Goal: Transaction & Acquisition: Purchase product/service

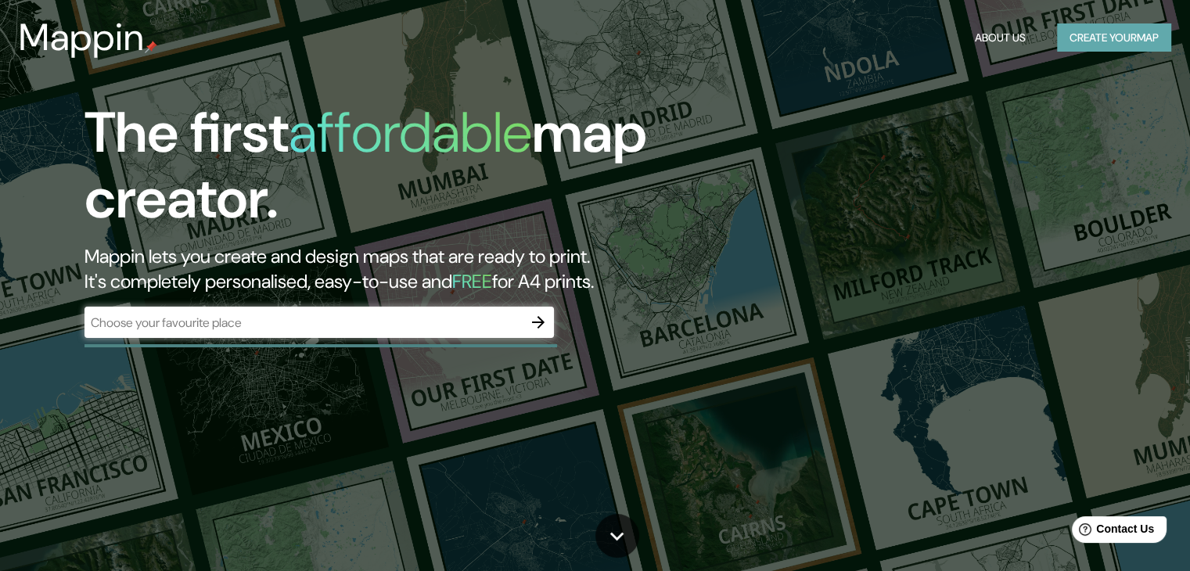
click at [1129, 37] on button "Create your map" at bounding box center [1114, 37] width 114 height 29
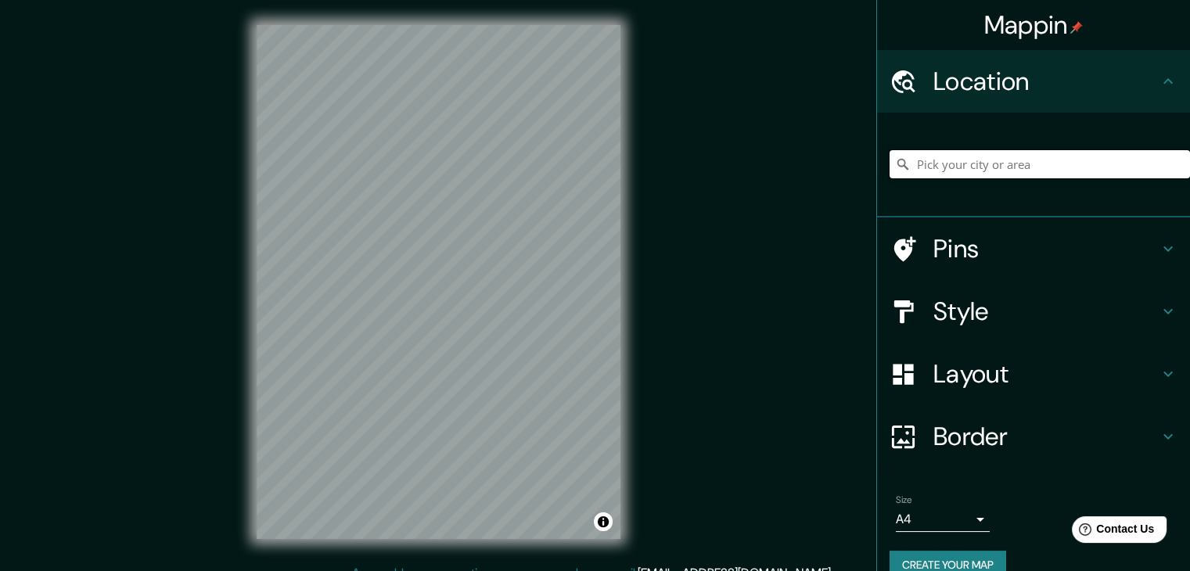
click at [988, 164] on input "Pick your city or area" at bounding box center [1039, 164] width 300 height 28
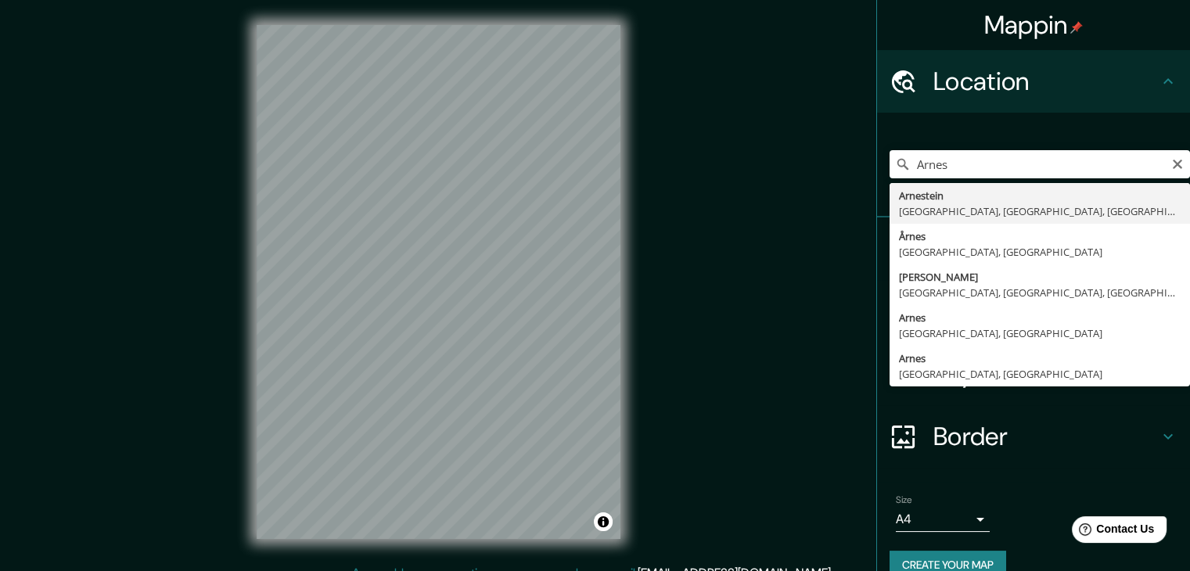
type input "Arnes, [GEOGRAPHIC_DATA], [GEOGRAPHIC_DATA]"
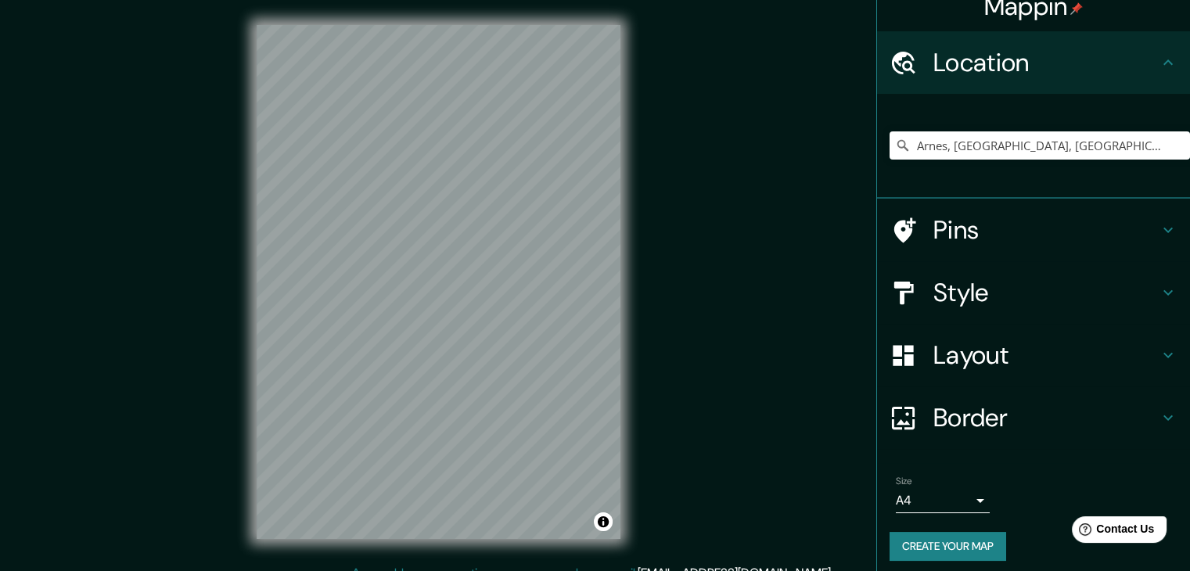
scroll to position [27, 0]
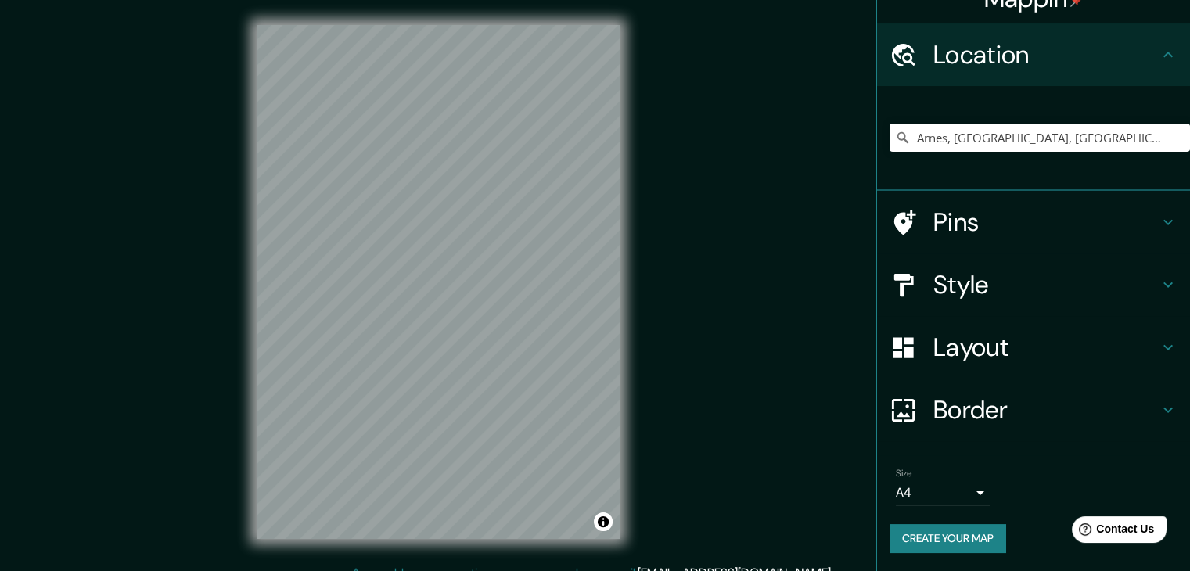
click at [985, 496] on div "Size A4 single" at bounding box center [1033, 486] width 288 height 50
click at [979, 496] on div "Size A4 single" at bounding box center [1033, 486] width 288 height 50
click at [971, 494] on body "Mappin Location [GEOGRAPHIC_DATA], [GEOGRAPHIC_DATA], [GEOGRAPHIC_DATA] Pins St…" at bounding box center [595, 285] width 1190 height 571
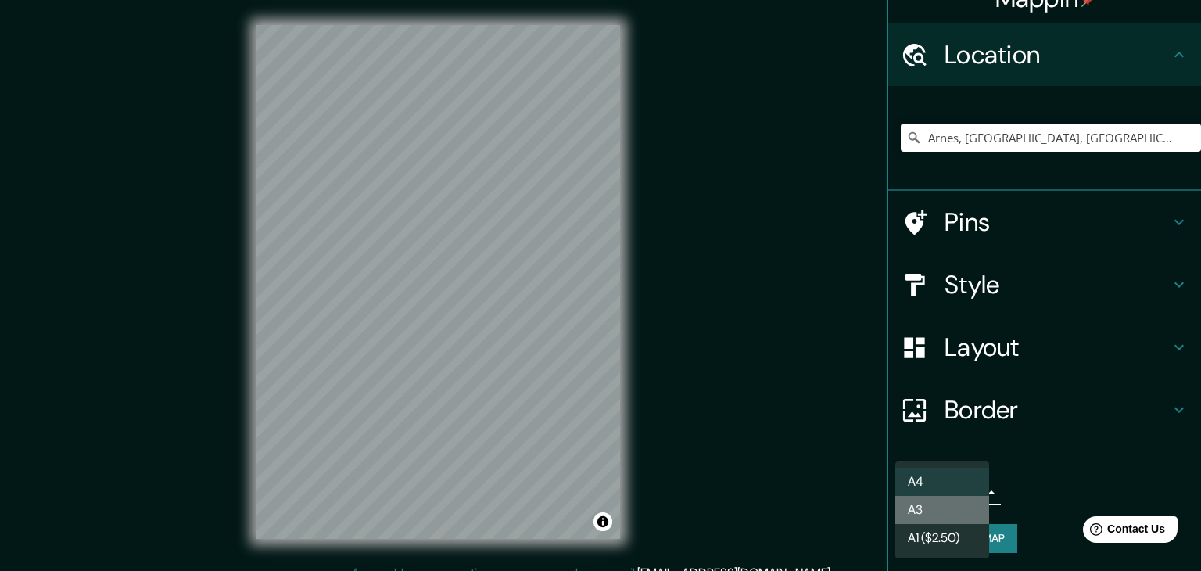
click at [957, 514] on li "A3" at bounding box center [943, 510] width 94 height 28
type input "a4"
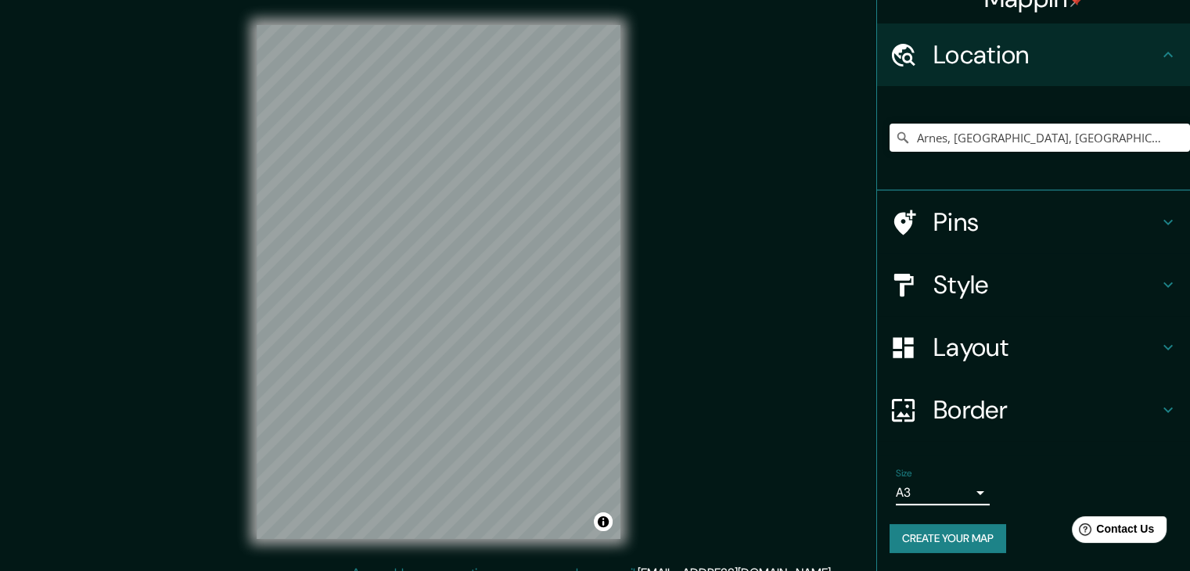
click at [1104, 332] on h4 "Layout" at bounding box center [1045, 347] width 225 height 31
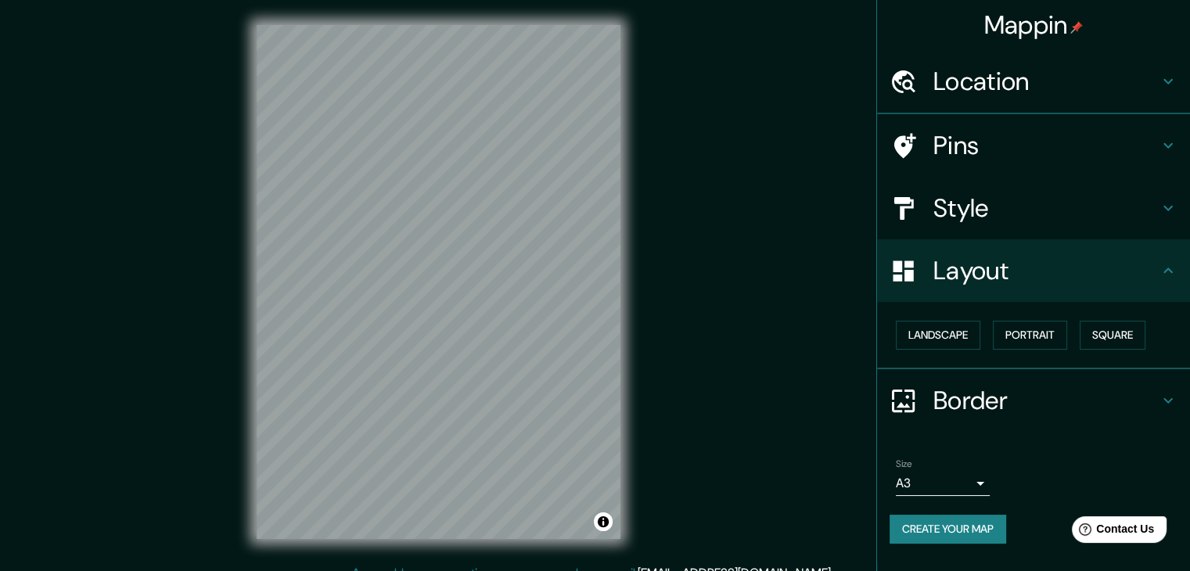
scroll to position [0, 0]
click at [964, 338] on button "Landscape" at bounding box center [938, 335] width 84 height 29
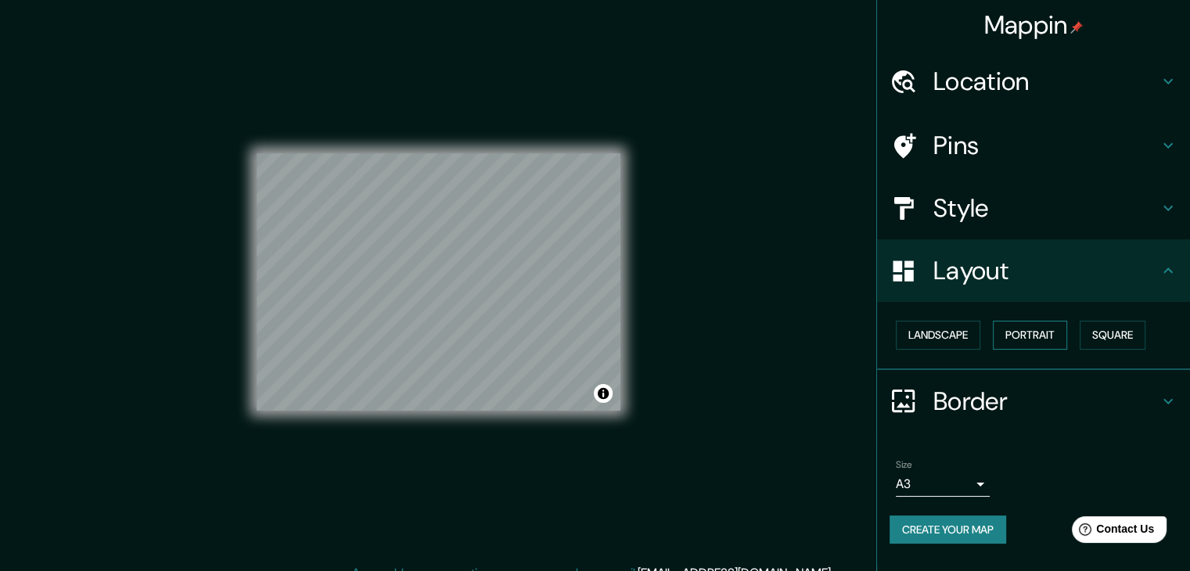
click at [1033, 336] on button "Portrait" at bounding box center [1030, 335] width 74 height 29
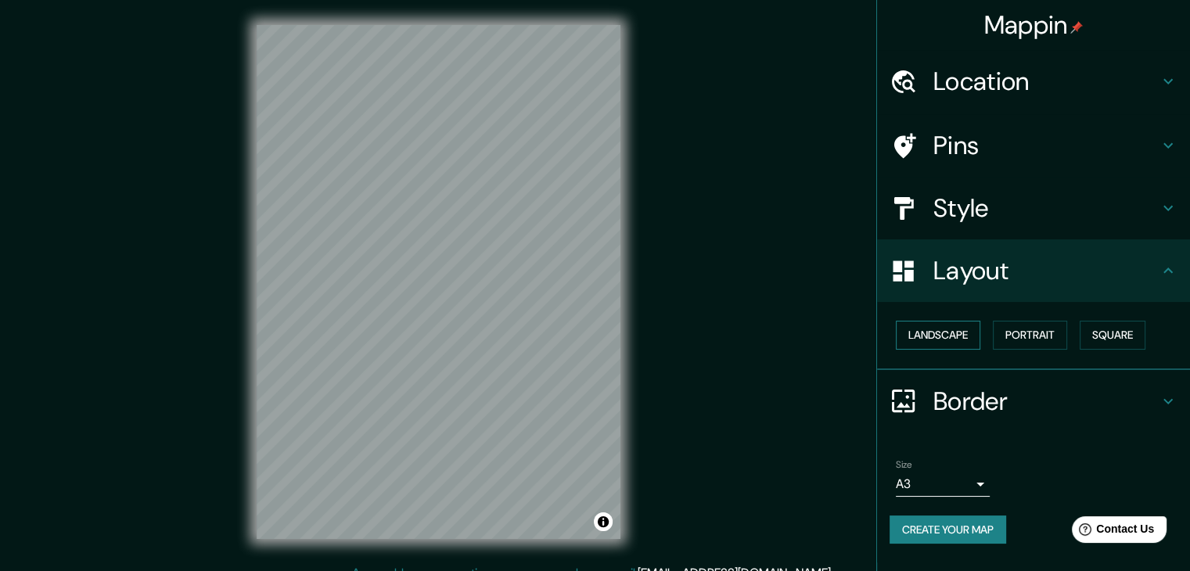
click at [920, 336] on button "Landscape" at bounding box center [938, 335] width 84 height 29
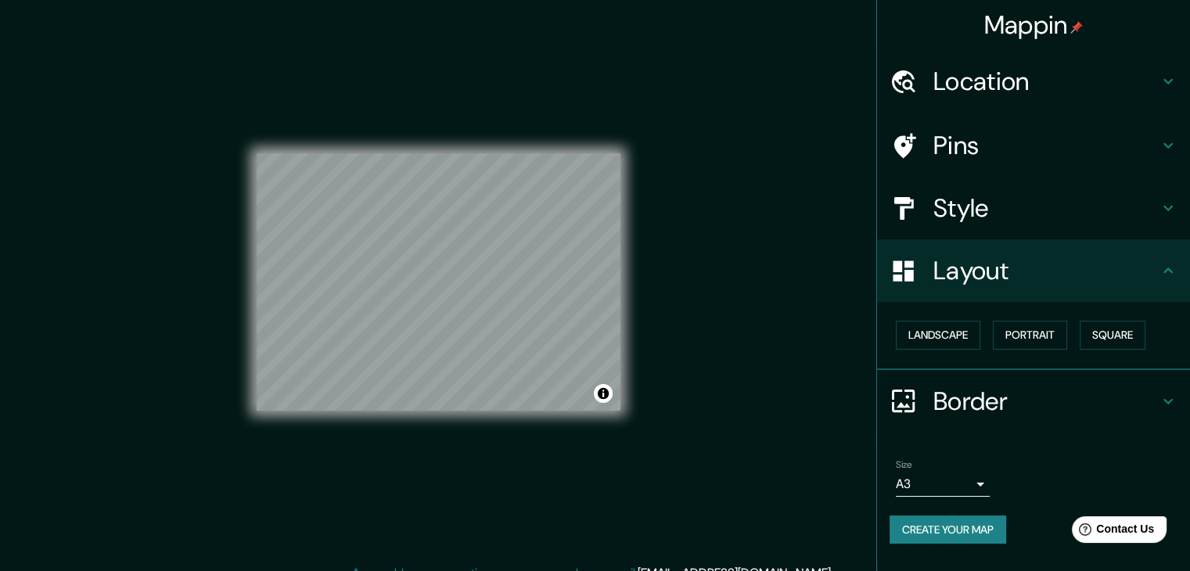
click at [1007, 135] on h4 "Pins" at bounding box center [1045, 145] width 225 height 31
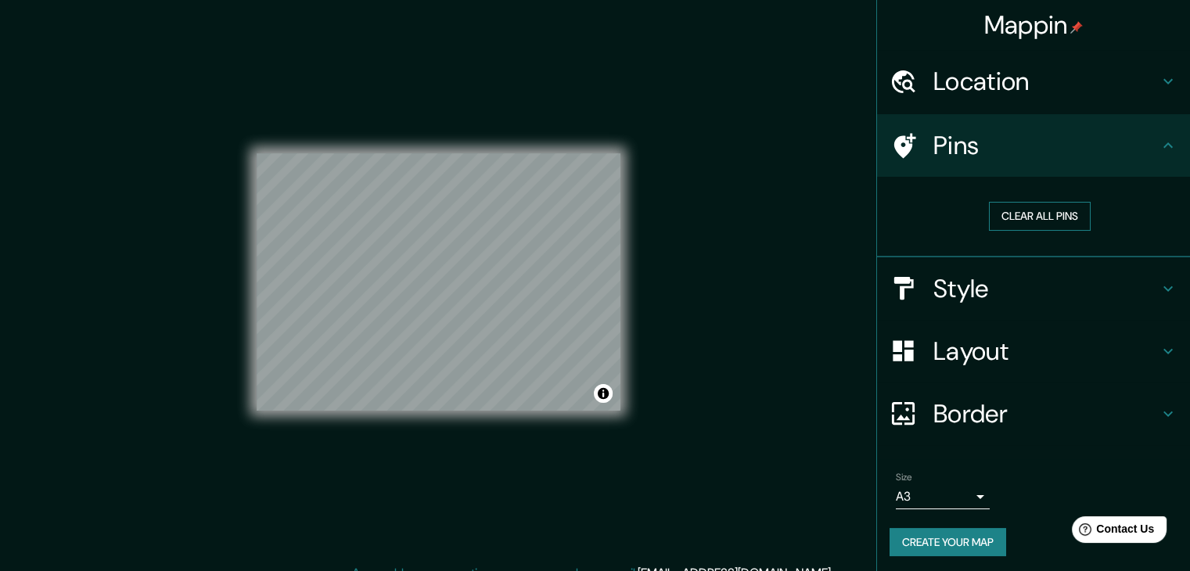
click at [1011, 216] on button "Clear all pins" at bounding box center [1040, 216] width 102 height 29
click at [995, 286] on h4 "Style" at bounding box center [1045, 288] width 225 height 31
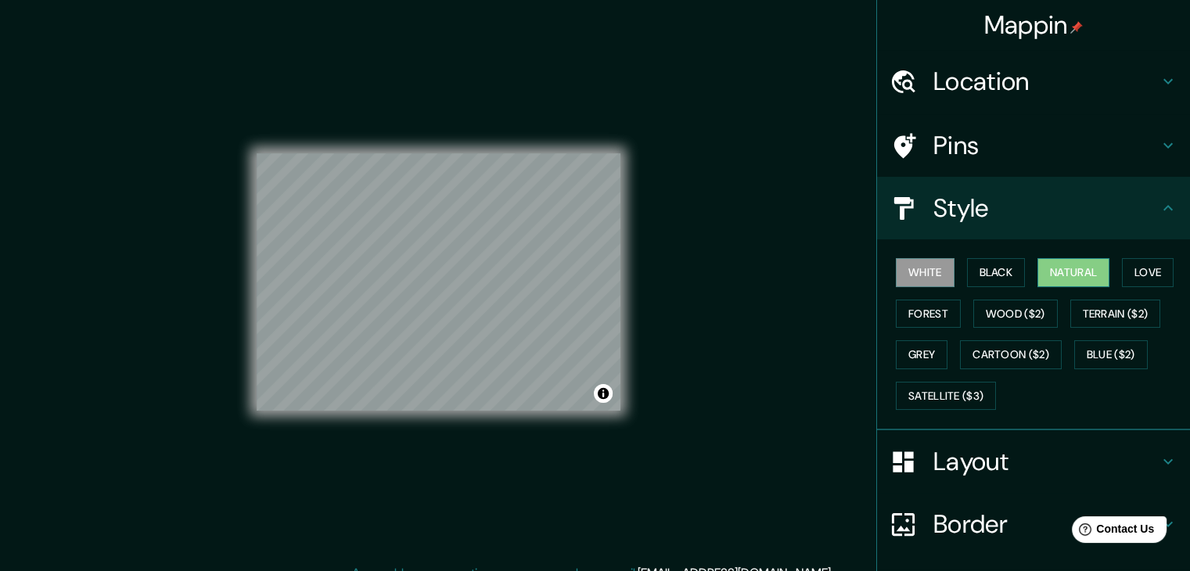
click at [1041, 270] on button "Natural" at bounding box center [1073, 272] width 72 height 29
click at [1129, 271] on button "Love" at bounding box center [1148, 272] width 52 height 29
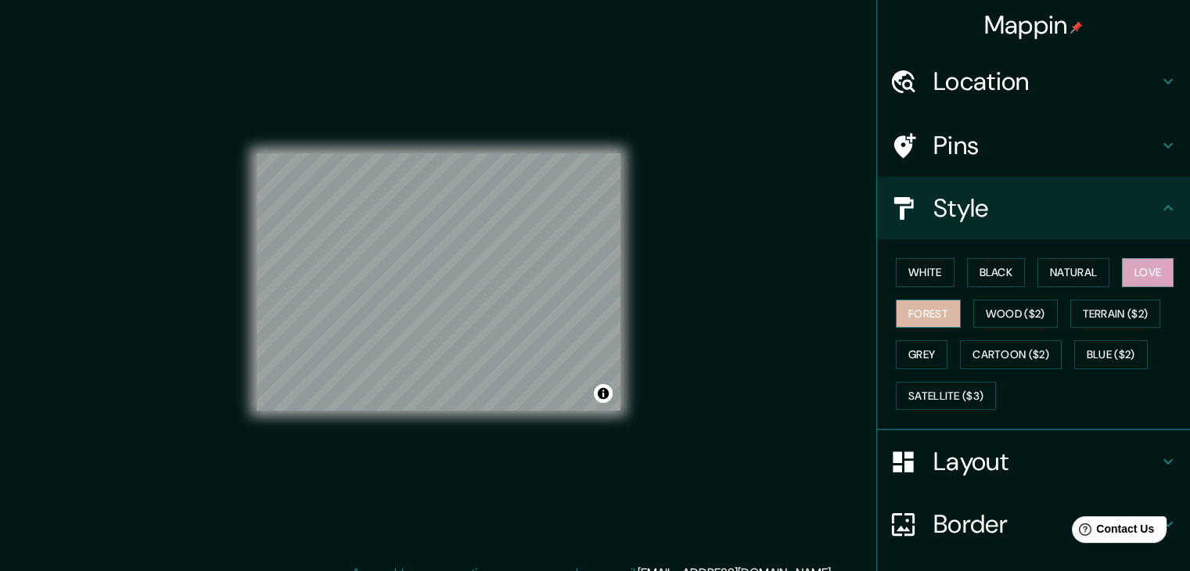
click at [929, 317] on button "Forest" at bounding box center [928, 314] width 65 height 29
click at [973, 314] on button "Wood ($2)" at bounding box center [1015, 314] width 84 height 29
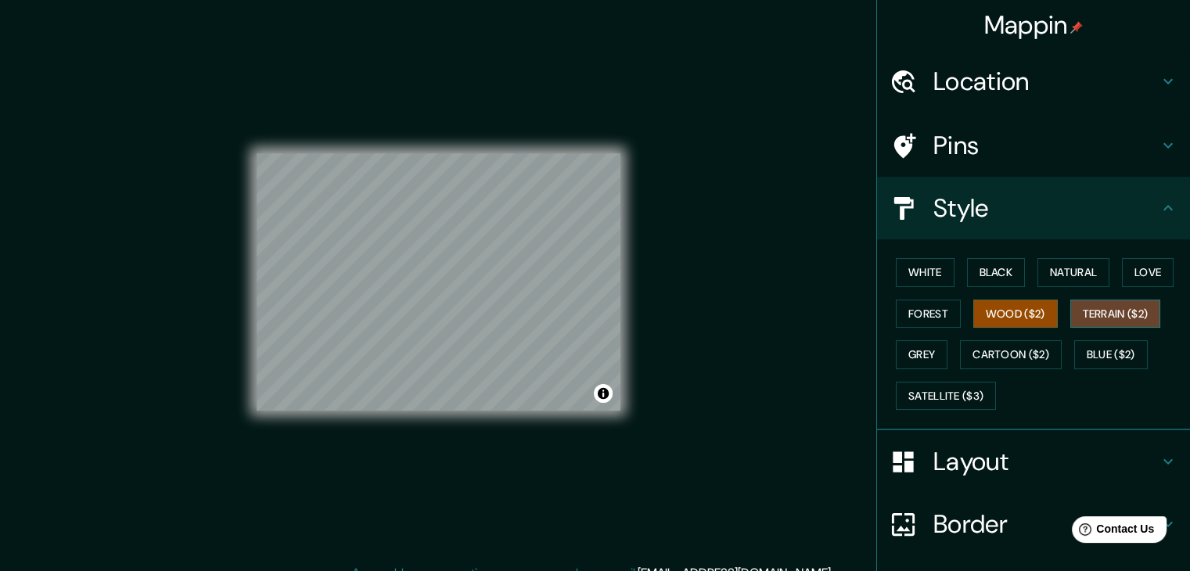
click at [1108, 318] on button "Terrain ($2)" at bounding box center [1115, 314] width 91 height 29
click at [923, 354] on button "Grey" at bounding box center [922, 354] width 52 height 29
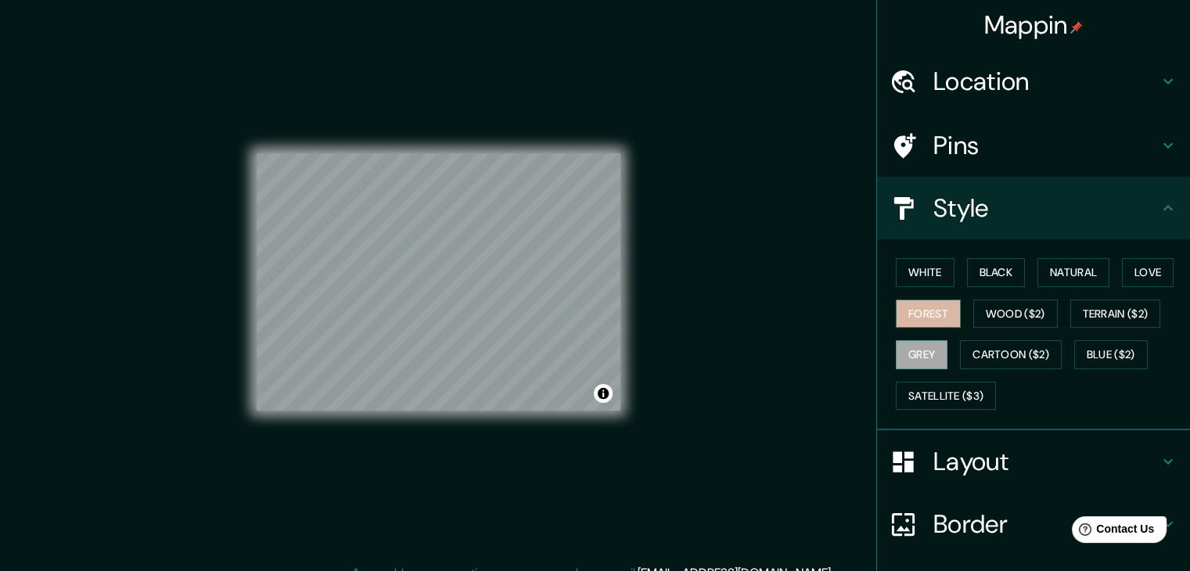
click at [932, 312] on button "Forest" at bounding box center [928, 314] width 65 height 29
click at [1079, 460] on h4 "Layout" at bounding box center [1045, 461] width 225 height 31
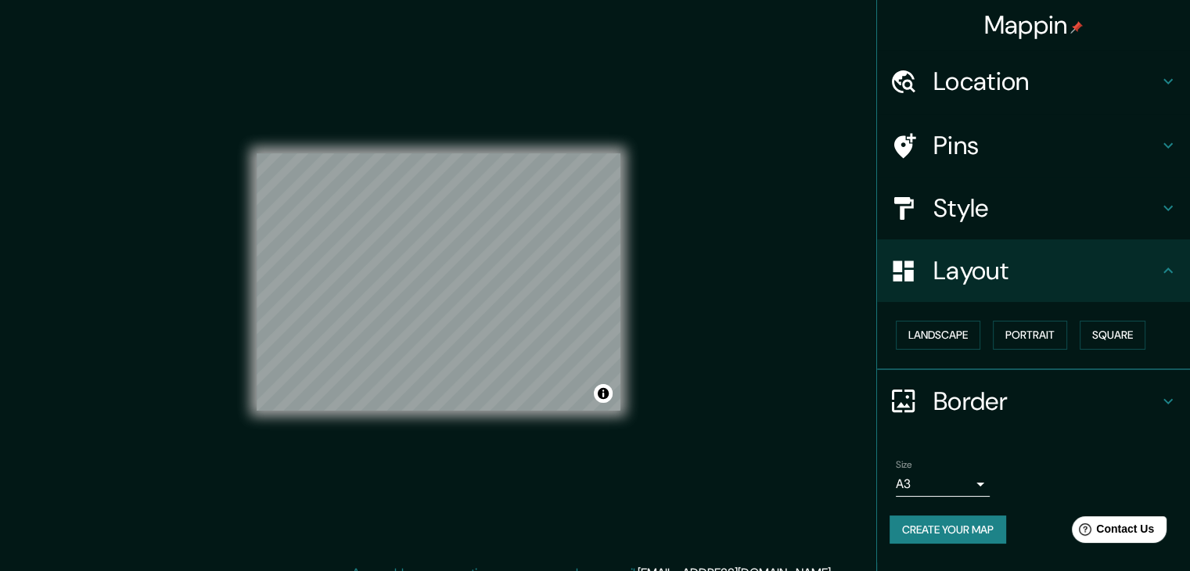
click at [970, 386] on h4 "Border" at bounding box center [1045, 401] width 225 height 31
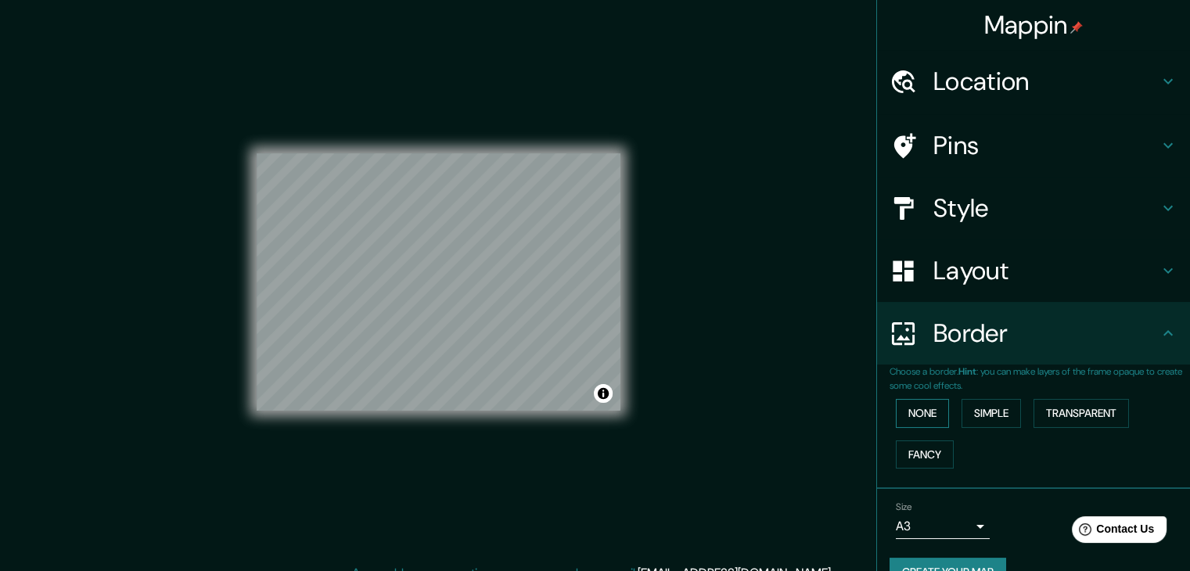
click at [931, 417] on button "None" at bounding box center [922, 413] width 53 height 29
click at [978, 408] on button "Simple" at bounding box center [990, 413] width 59 height 29
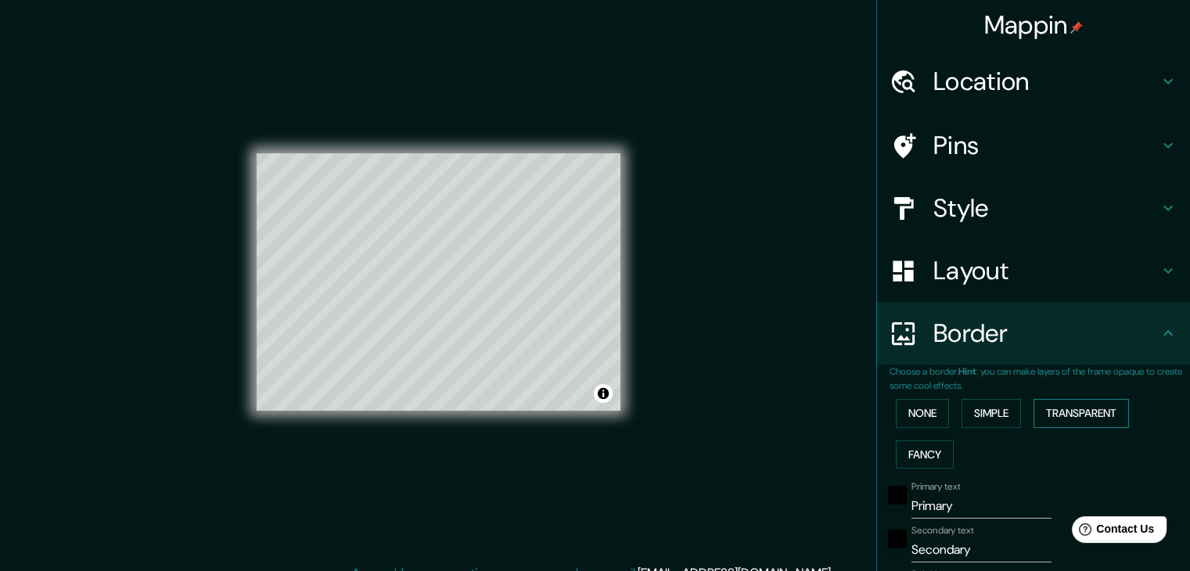
click at [1069, 413] on button "Transparent" at bounding box center [1080, 413] width 95 height 29
click at [923, 452] on button "Fancy" at bounding box center [925, 454] width 58 height 29
click at [921, 417] on button "None" at bounding box center [922, 413] width 53 height 29
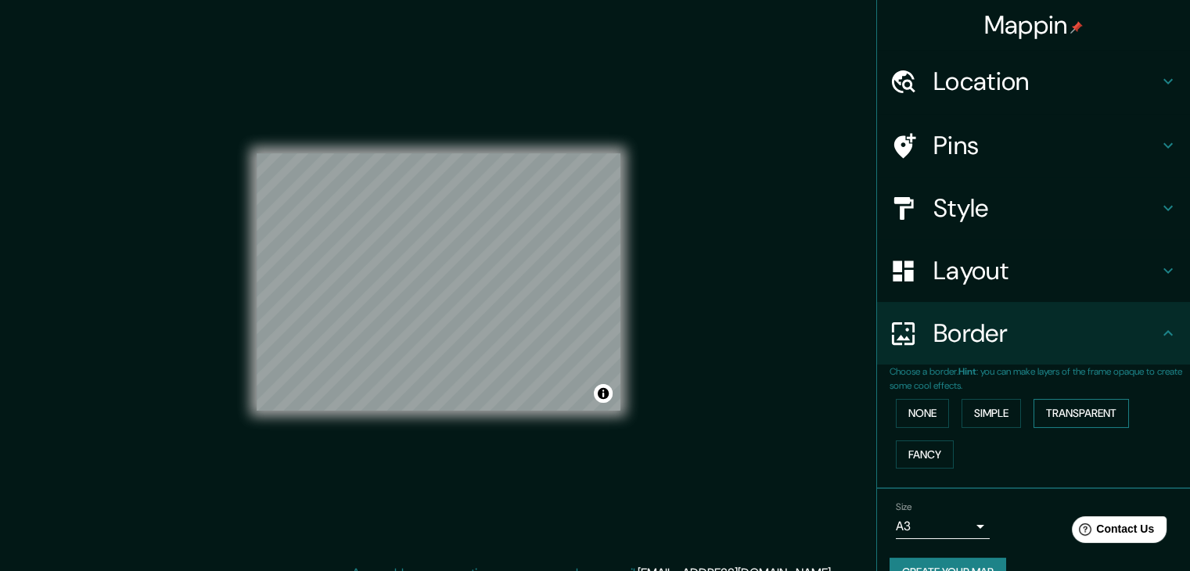
scroll to position [33, 0]
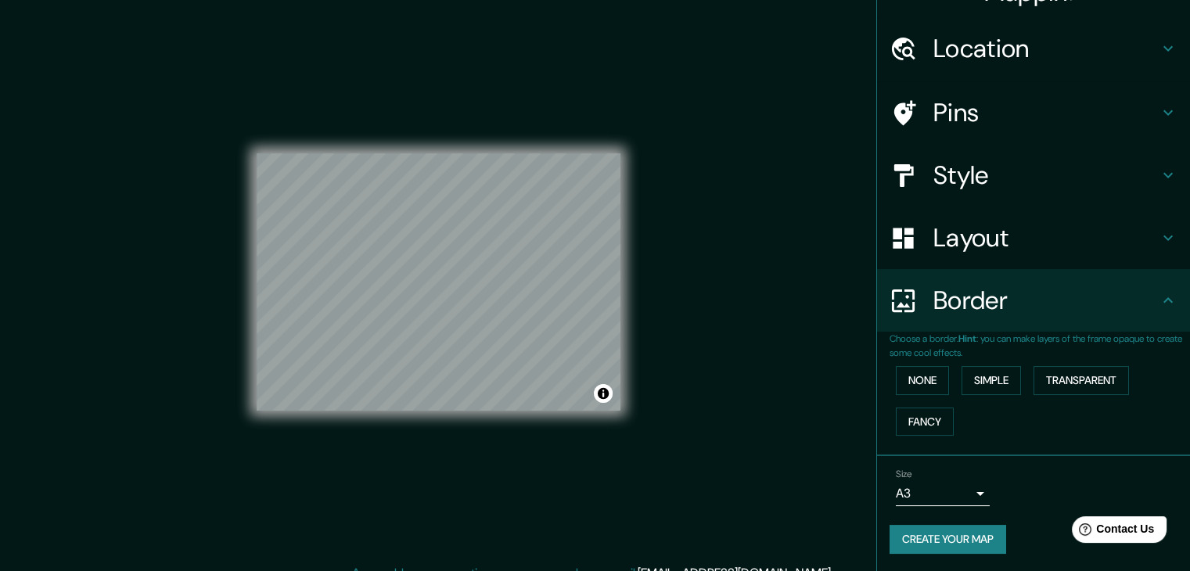
click at [951, 540] on button "Create your map" at bounding box center [947, 539] width 117 height 29
